Goal: Information Seeking & Learning: Learn about a topic

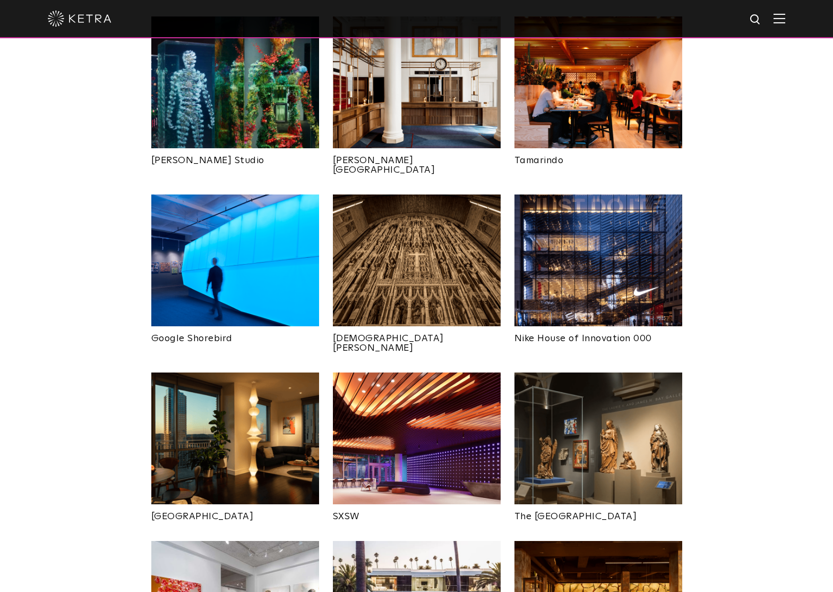
scroll to position [690, 0]
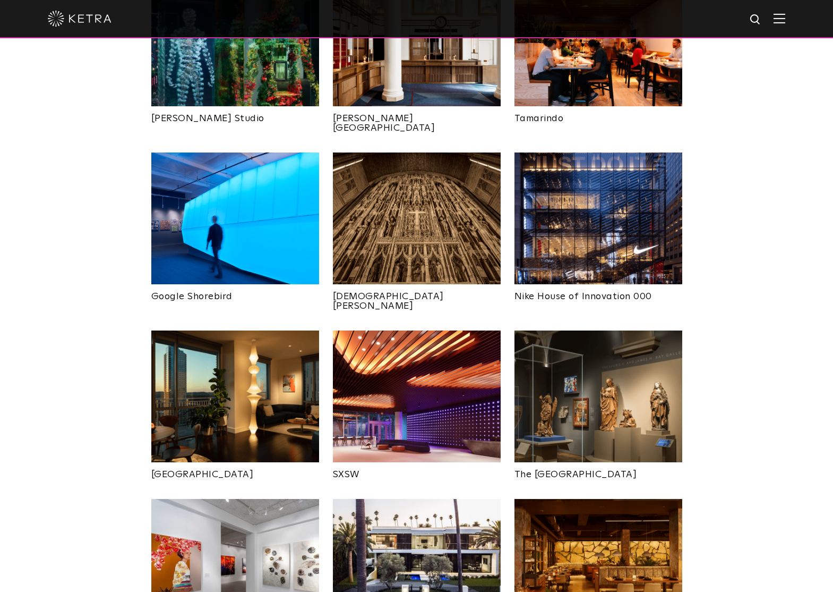
click at [273, 334] on img at bounding box center [235, 396] width 168 height 132
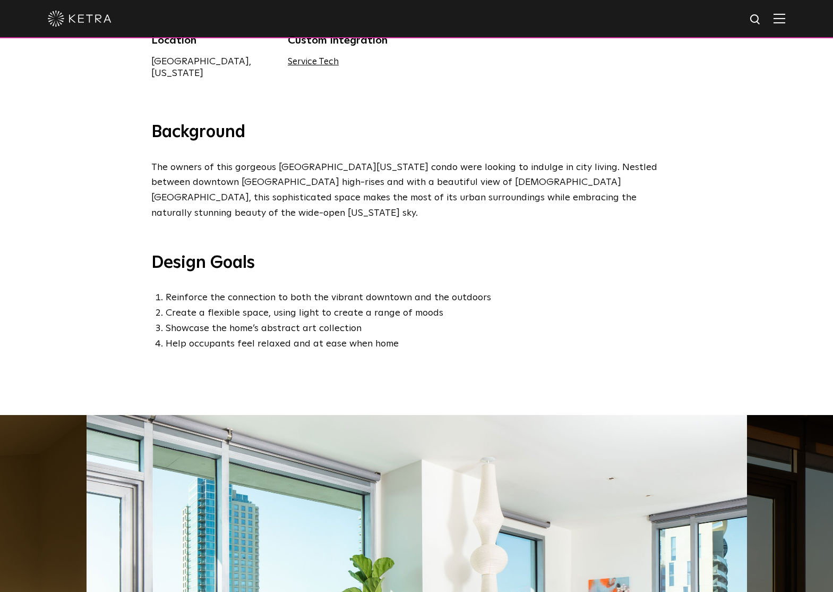
scroll to position [712, 0]
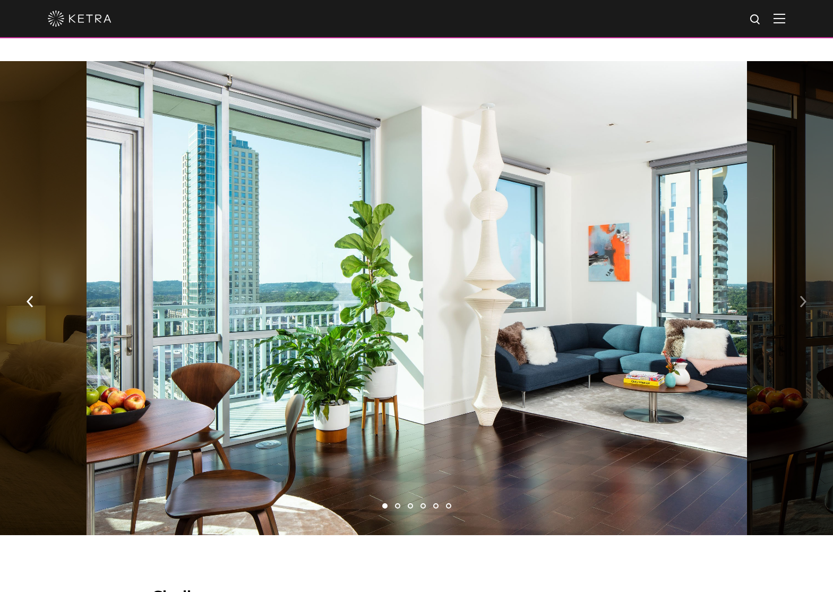
click at [802, 295] on img "button" at bounding box center [803, 301] width 7 height 12
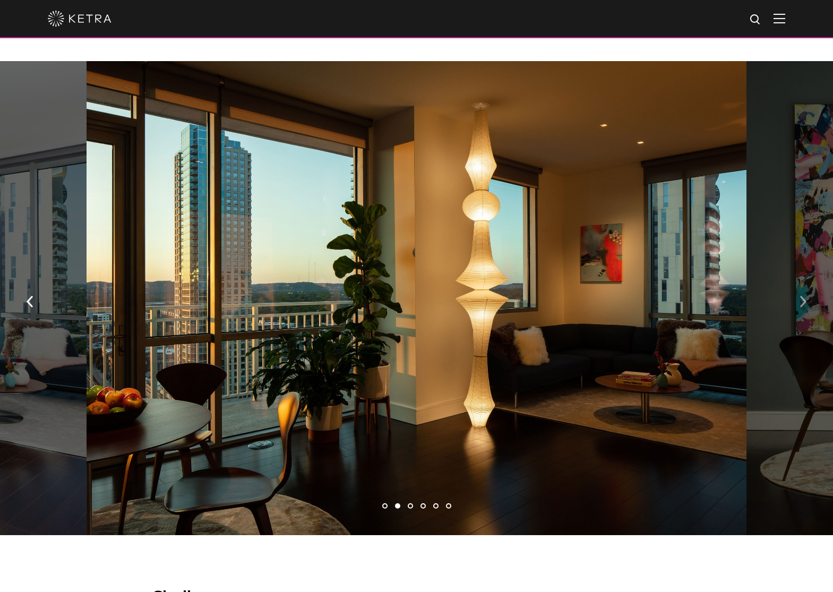
click at [802, 295] on img "button" at bounding box center [803, 301] width 7 height 12
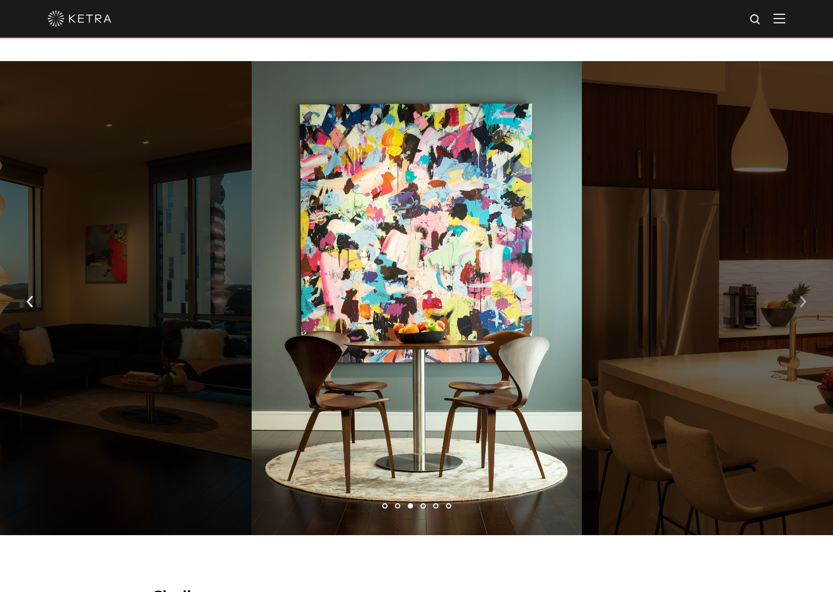
click at [802, 295] on img "button" at bounding box center [803, 301] width 7 height 12
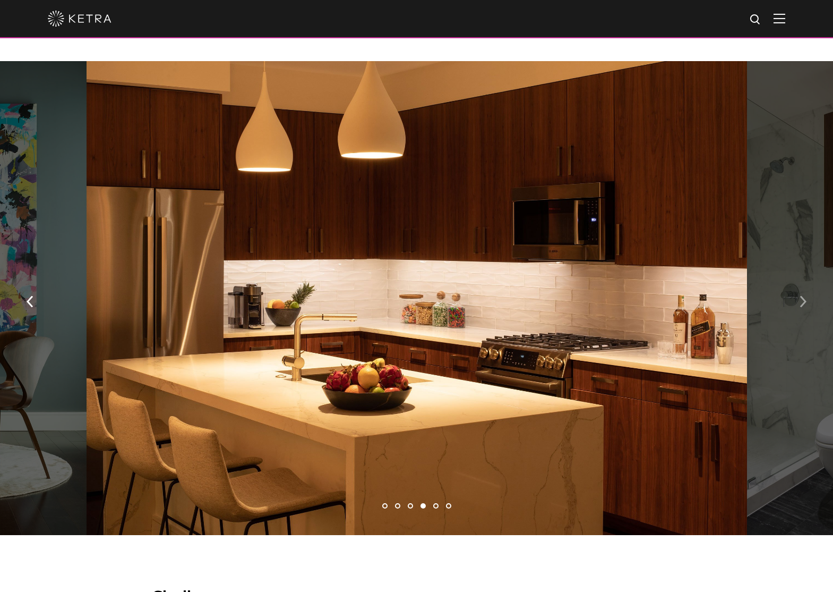
click at [802, 295] on img "button" at bounding box center [803, 301] width 7 height 12
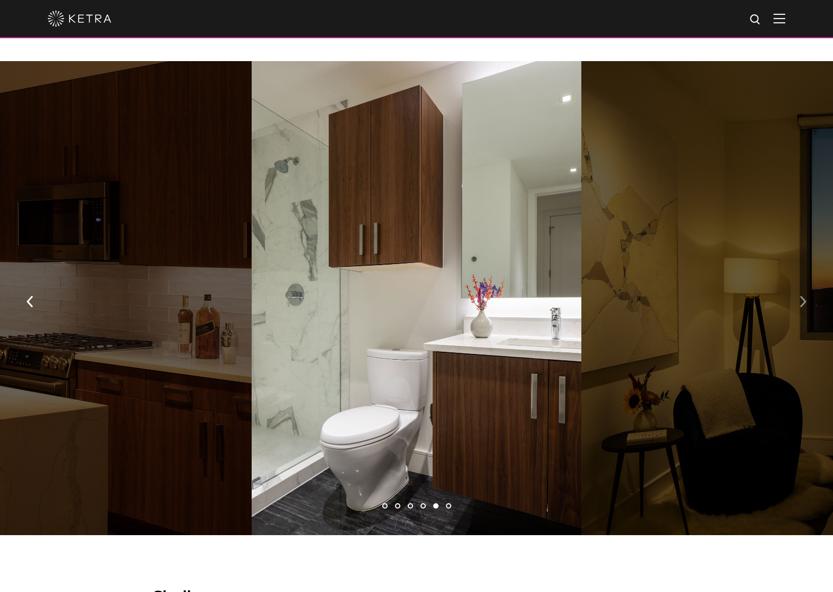
click at [803, 295] on img "button" at bounding box center [803, 301] width 7 height 12
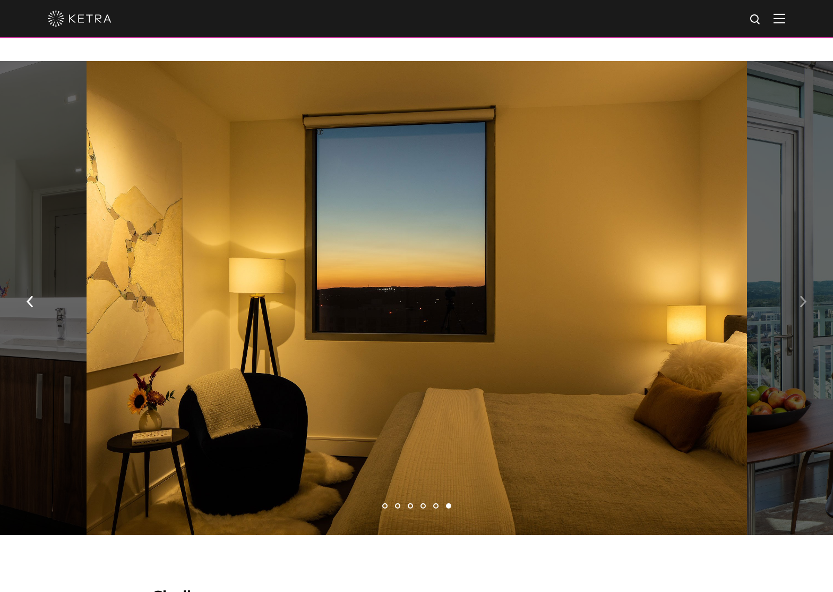
click at [803, 295] on img "button" at bounding box center [803, 301] width 7 height 12
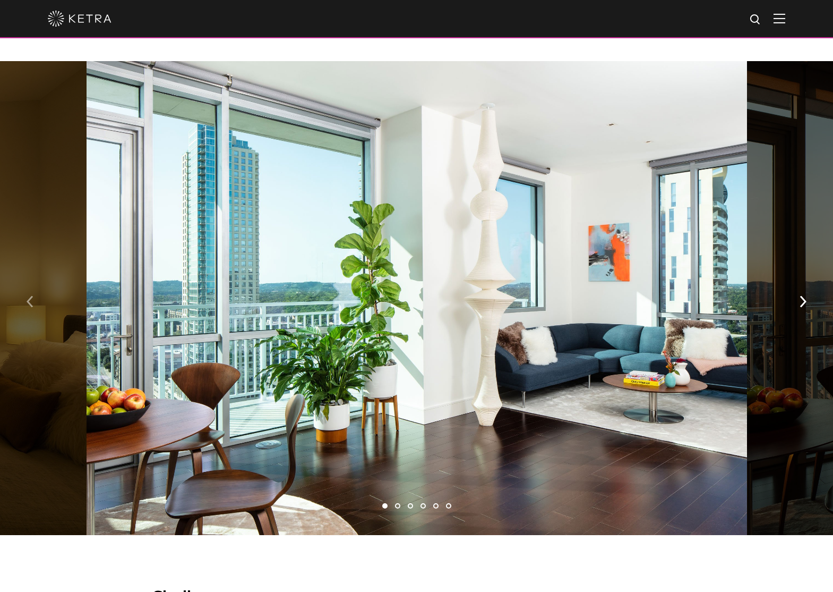
click at [27, 295] on img "button" at bounding box center [30, 301] width 7 height 12
